Goal: Go to known website: Access a specific website the user already knows

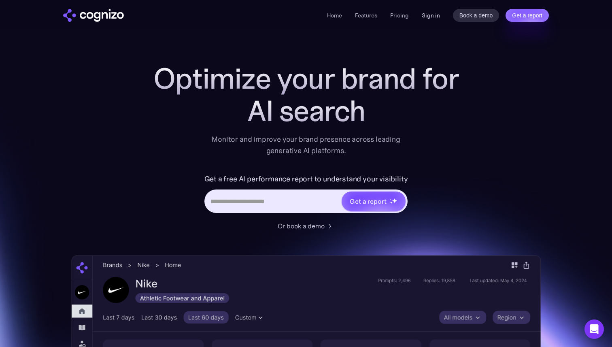
click at [429, 18] on link "Sign in" at bounding box center [431, 16] width 18 height 10
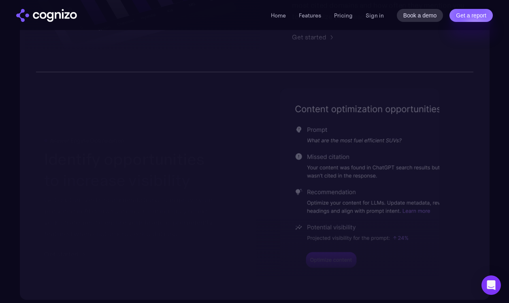
scroll to position [1821, 0]
